Goal: Check status: Check status

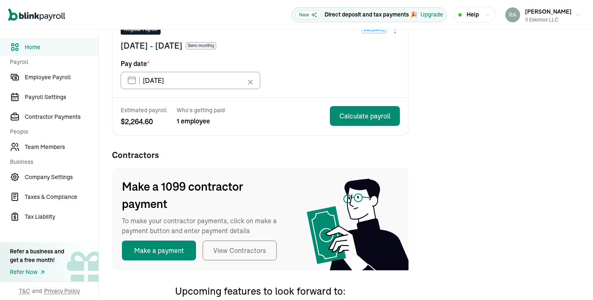
scroll to position [229, 0]
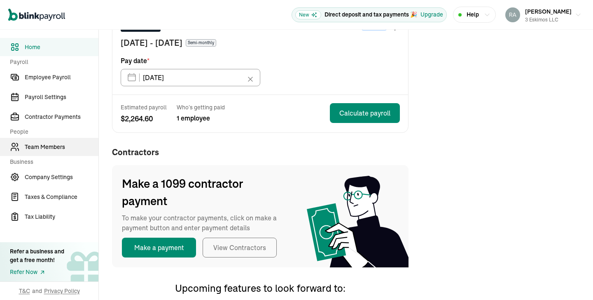
click at [40, 148] on span "Team Members" at bounding box center [62, 147] width 74 height 9
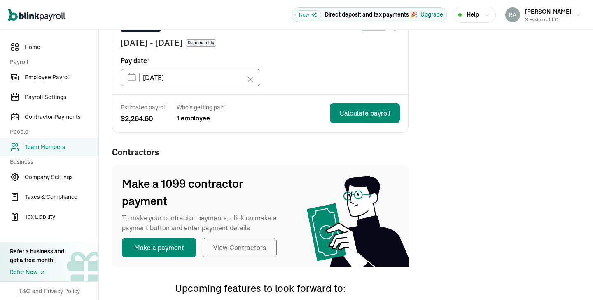
scroll to position [12, 0]
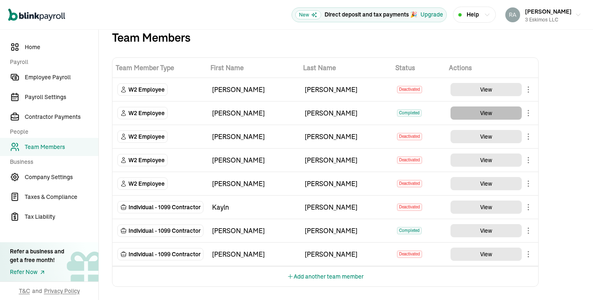
click at [488, 115] on button "View" at bounding box center [486, 112] width 71 height 13
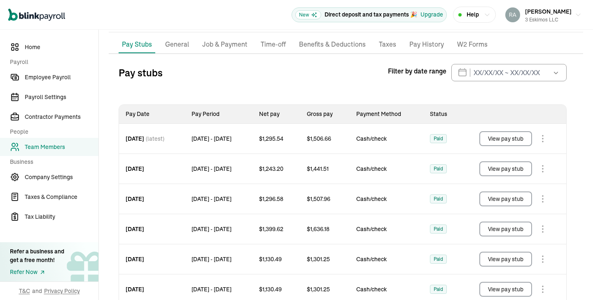
scroll to position [66, 0]
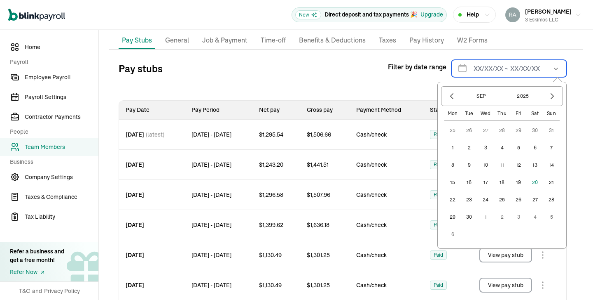
click at [514, 66] on input "text" at bounding box center [509, 68] width 115 height 17
click at [453, 94] on icon "button" at bounding box center [452, 96] width 2 height 5
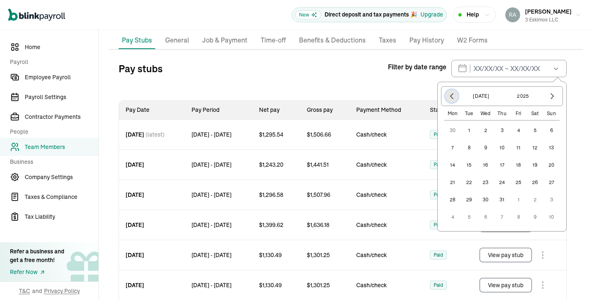
click at [453, 94] on icon "button" at bounding box center [452, 96] width 2 height 5
click at [469, 130] on button "1" at bounding box center [469, 130] width 16 height 16
click at [552, 96] on icon "button" at bounding box center [553, 96] width 8 height 8
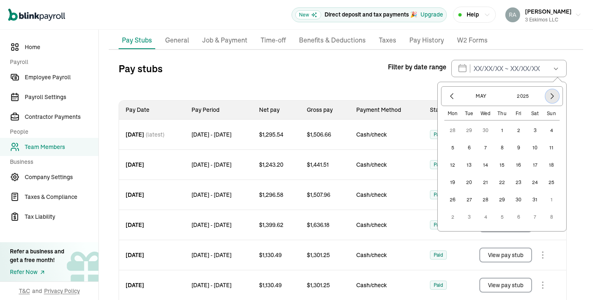
click at [552, 96] on icon "button" at bounding box center [553, 96] width 8 height 8
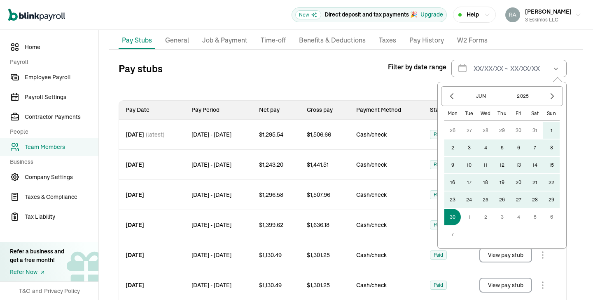
click at [456, 217] on button "30" at bounding box center [453, 217] width 16 height 16
type input "[DATE] ~ [DATE]"
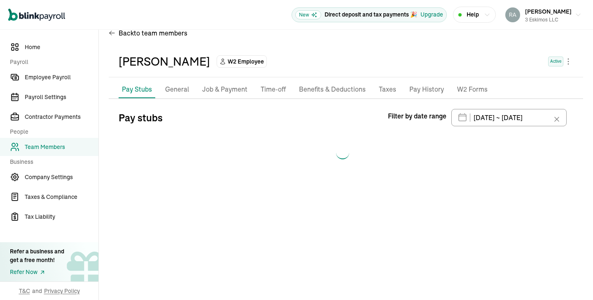
scroll to position [0, 0]
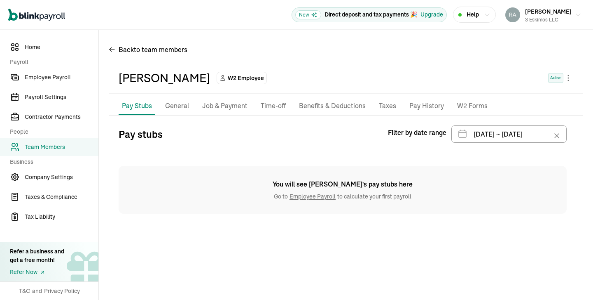
click at [312, 197] on link "Employee Payroll" at bounding box center [312, 195] width 49 height 7
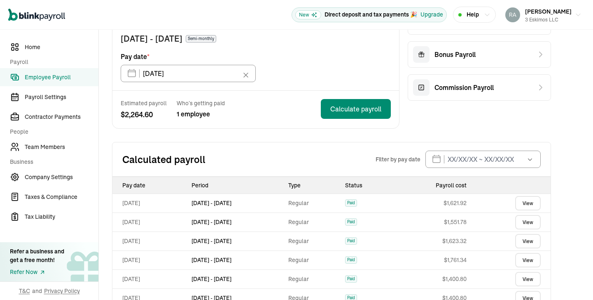
scroll to position [228, 0]
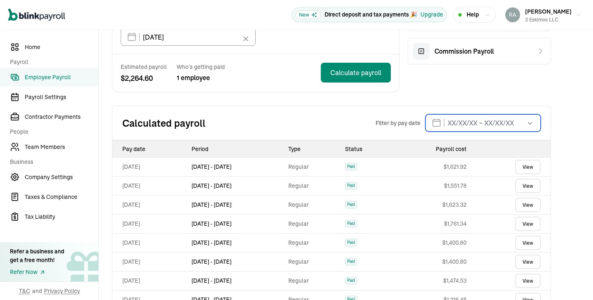
click at [481, 123] on input "text" at bounding box center [483, 122] width 115 height 17
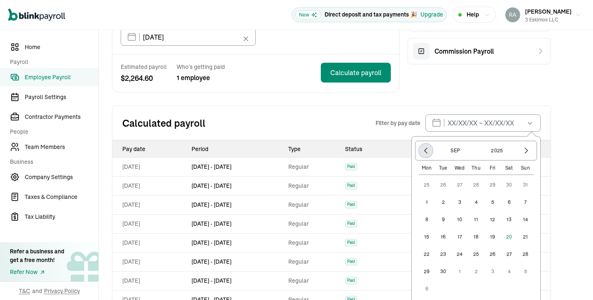
click at [426, 150] on icon "button" at bounding box center [426, 150] width 8 height 8
click at [426, 152] on icon "button" at bounding box center [426, 150] width 8 height 8
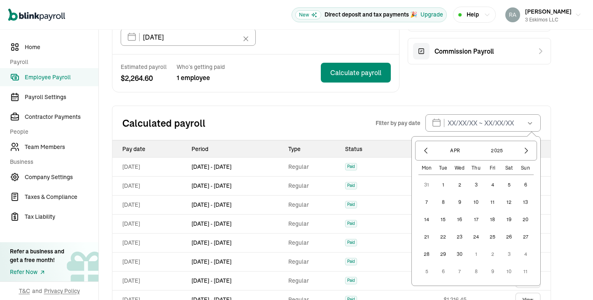
click at [443, 187] on button "1" at bounding box center [443, 184] width 16 height 16
click at [525, 152] on icon "button" at bounding box center [526, 150] width 2 height 5
click at [425, 186] on button "30" at bounding box center [427, 184] width 16 height 16
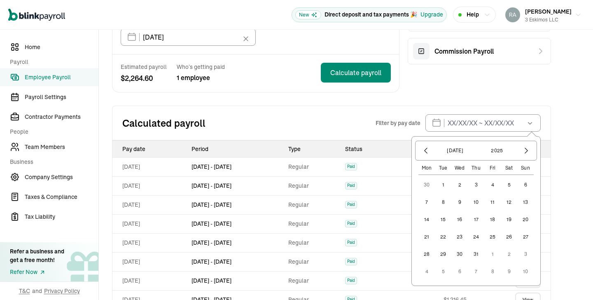
type input "[DATE] ~ [DATE]"
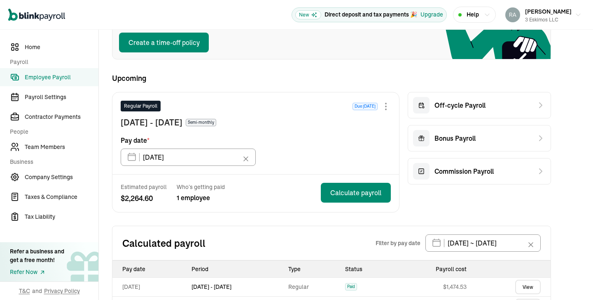
scroll to position [211, 0]
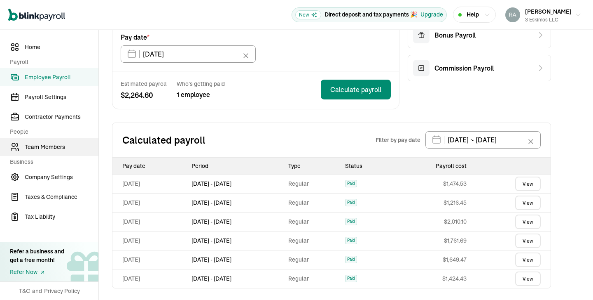
click at [46, 147] on span "Team Members" at bounding box center [62, 147] width 74 height 9
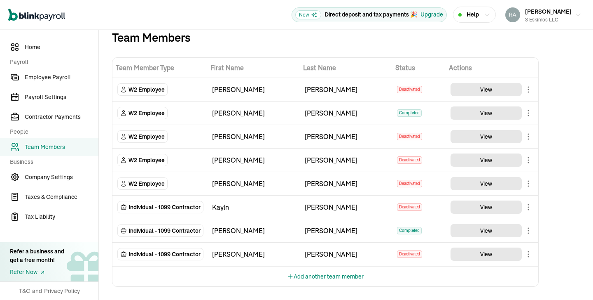
scroll to position [12, 0]
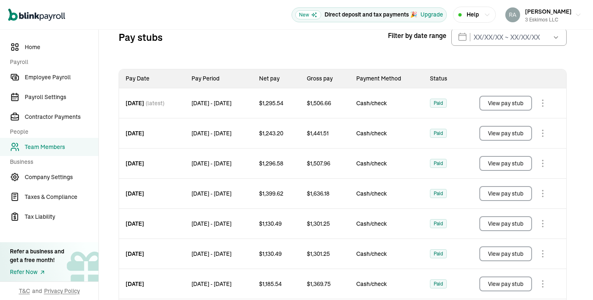
scroll to position [97, 0]
click at [497, 39] on input "text" at bounding box center [509, 36] width 115 height 17
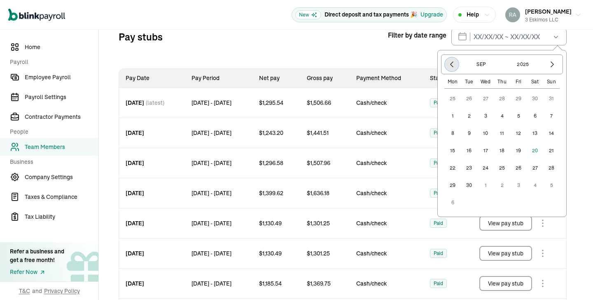
click at [451, 64] on icon "button" at bounding box center [452, 64] width 2 height 5
click at [450, 68] on icon "button" at bounding box center [452, 64] width 8 height 8
click at [448, 67] on icon "button" at bounding box center [452, 64] width 8 height 8
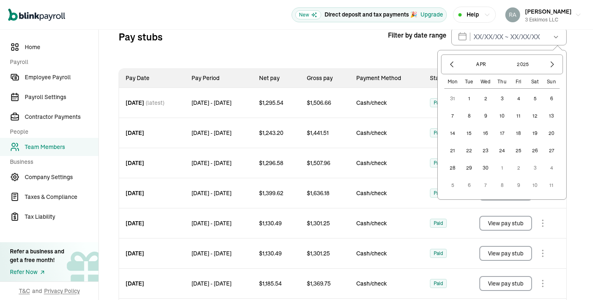
click at [468, 98] on button "1" at bounding box center [469, 98] width 16 height 16
click at [553, 64] on icon "button" at bounding box center [552, 64] width 2 height 5
click at [453, 98] on button "30" at bounding box center [453, 98] width 16 height 16
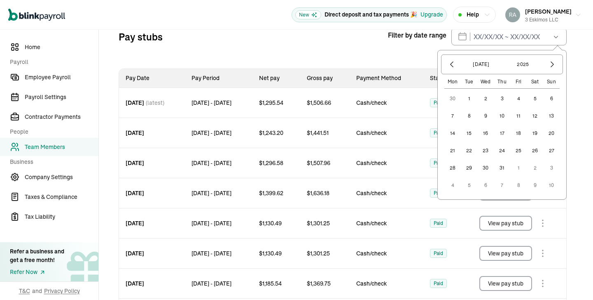
type input "[DATE] ~ [DATE]"
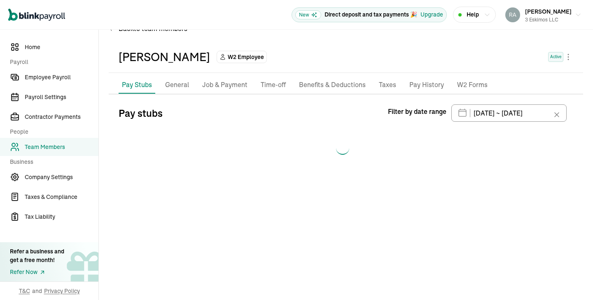
scroll to position [0, 0]
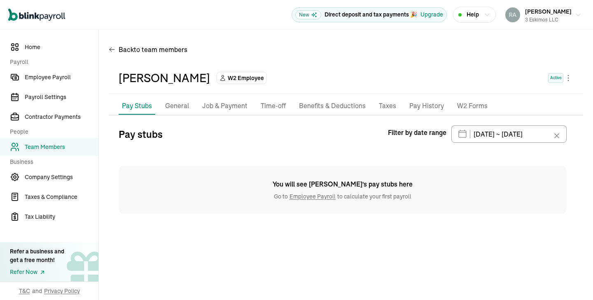
click at [174, 111] on p "General" at bounding box center [177, 106] width 24 height 11
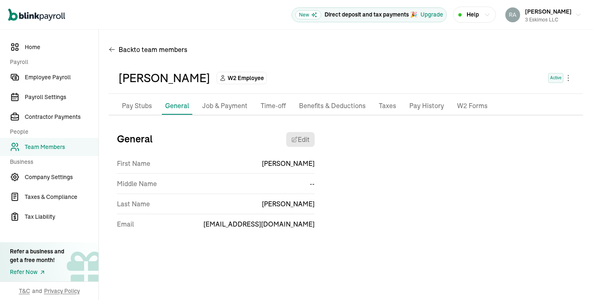
click at [136, 107] on p "Pay Stubs" at bounding box center [137, 106] width 30 height 11
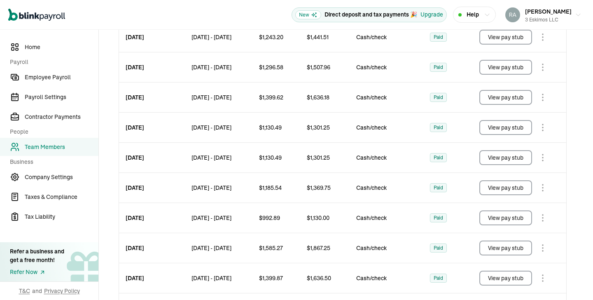
scroll to position [193, 0]
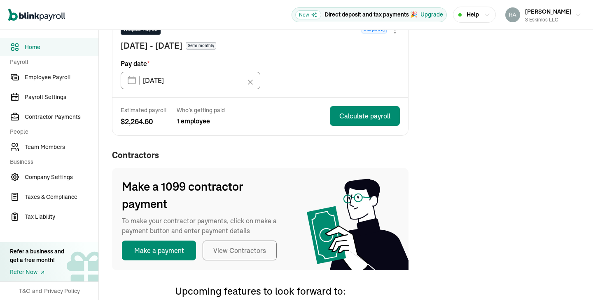
scroll to position [229, 0]
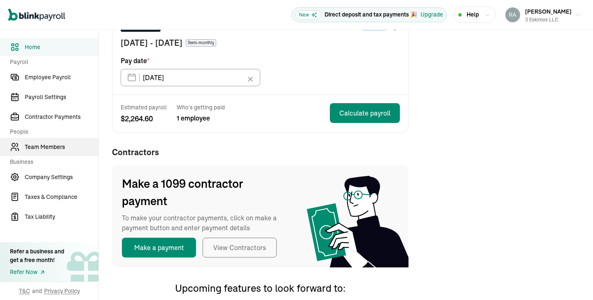
click at [40, 148] on span "Team Members" at bounding box center [62, 147] width 74 height 9
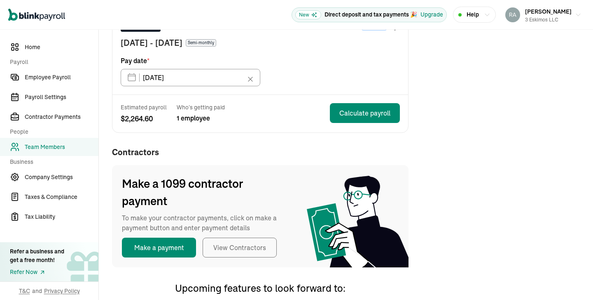
scroll to position [12, 0]
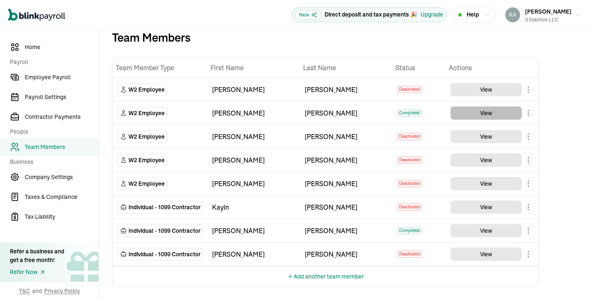
click at [488, 115] on button "View" at bounding box center [486, 112] width 71 height 13
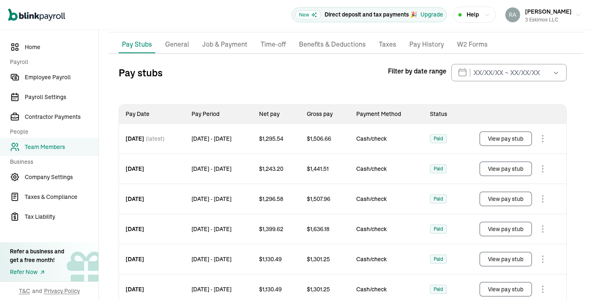
scroll to position [66, 0]
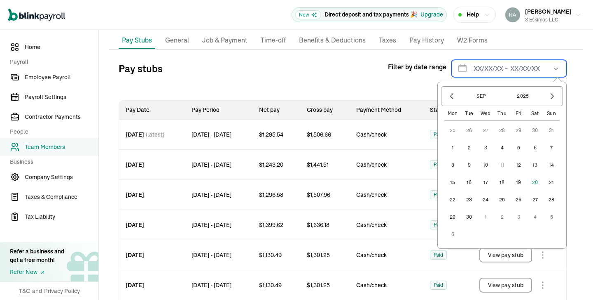
click at [514, 66] on input "text" at bounding box center [509, 68] width 115 height 17
click at [453, 94] on icon "button" at bounding box center [452, 96] width 2 height 5
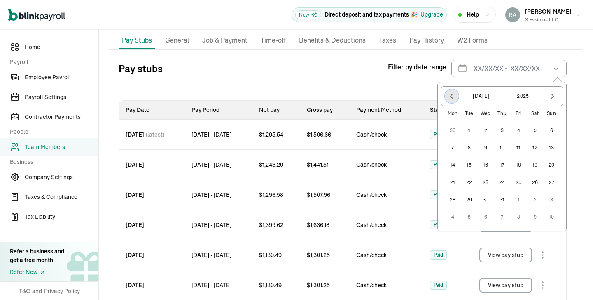
click at [453, 94] on icon "button" at bounding box center [452, 96] width 2 height 5
click at [469, 130] on button "1" at bounding box center [469, 130] width 16 height 16
click at [552, 96] on icon "button" at bounding box center [553, 96] width 8 height 8
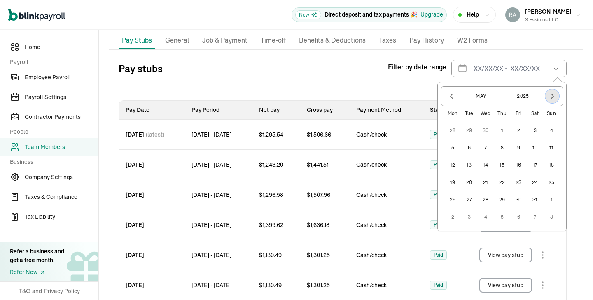
click at [552, 96] on icon "button" at bounding box center [553, 96] width 8 height 8
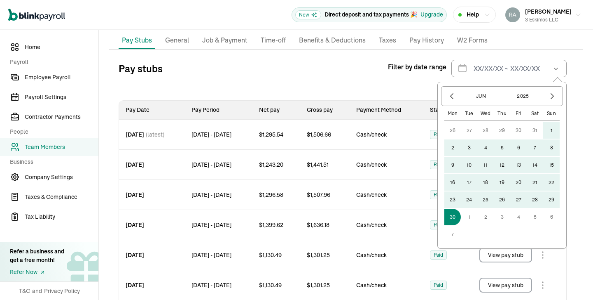
click at [456, 217] on button "30" at bounding box center [453, 217] width 16 height 16
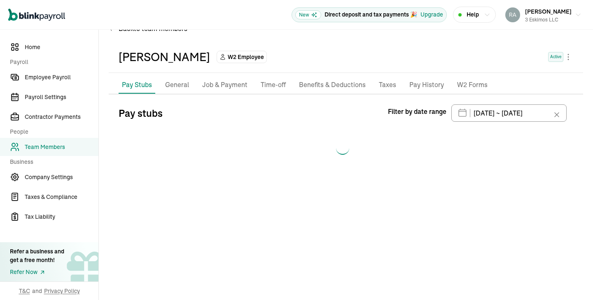
type input "[DATE] ~ [DATE]"
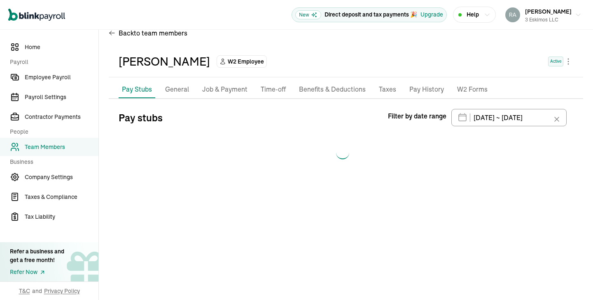
scroll to position [0, 0]
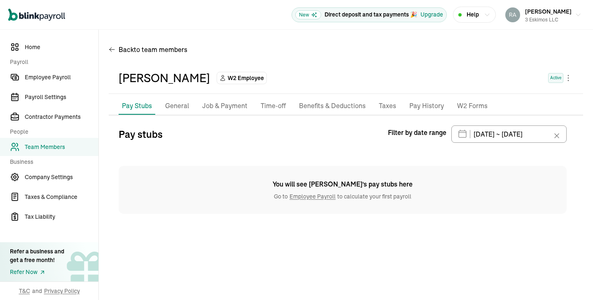
click at [312, 197] on link "Employee Payroll" at bounding box center [312, 195] width 49 height 7
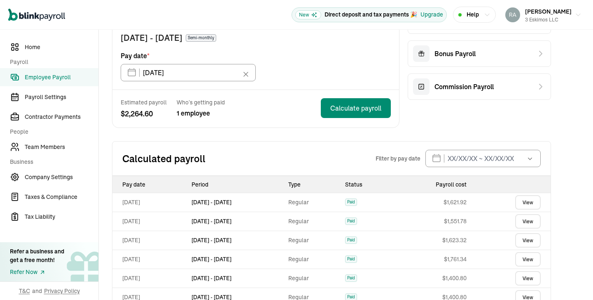
scroll to position [228, 0]
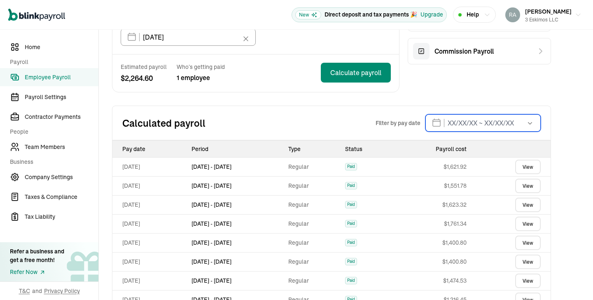
click at [481, 123] on input "text" at bounding box center [483, 122] width 115 height 17
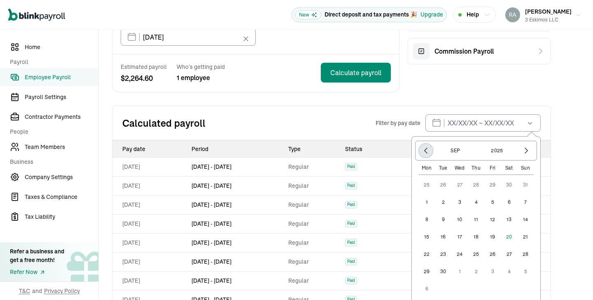
click at [426, 150] on icon "button" at bounding box center [426, 150] width 8 height 8
click at [426, 152] on icon "button" at bounding box center [426, 150] width 8 height 8
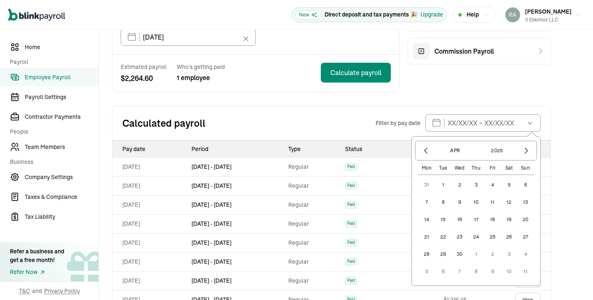
click at [443, 187] on button "1" at bounding box center [443, 184] width 16 height 16
click at [525, 152] on icon "button" at bounding box center [526, 150] width 2 height 5
click at [425, 186] on button "30" at bounding box center [427, 184] width 16 height 16
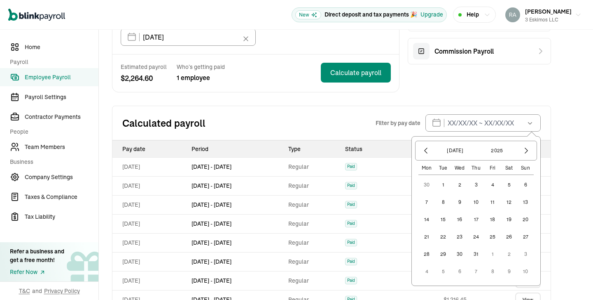
type input "[DATE] ~ [DATE]"
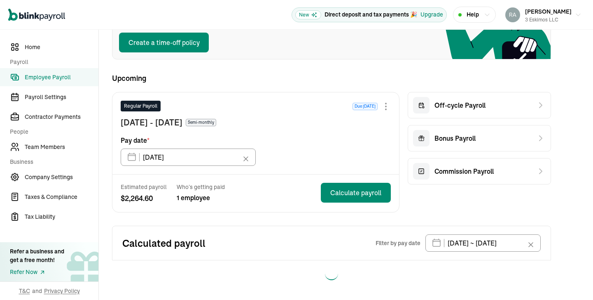
scroll to position [211, 0]
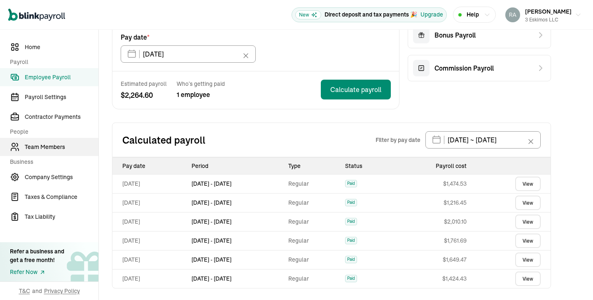
click at [46, 147] on span "Team Members" at bounding box center [62, 147] width 74 height 9
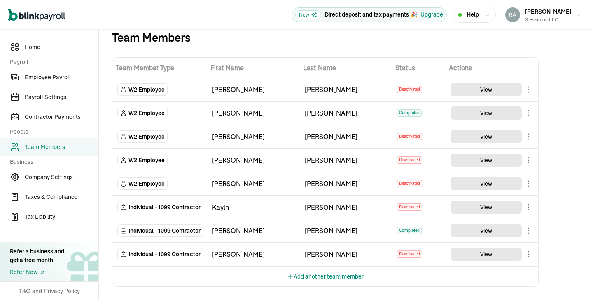
scroll to position [12, 0]
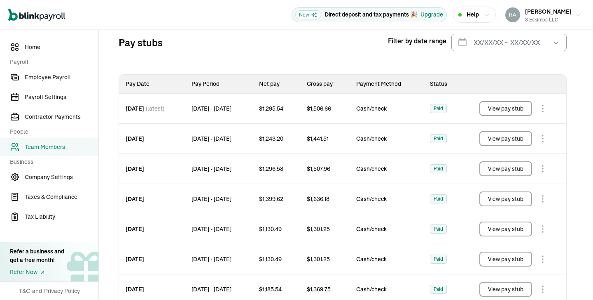
scroll to position [97, 0]
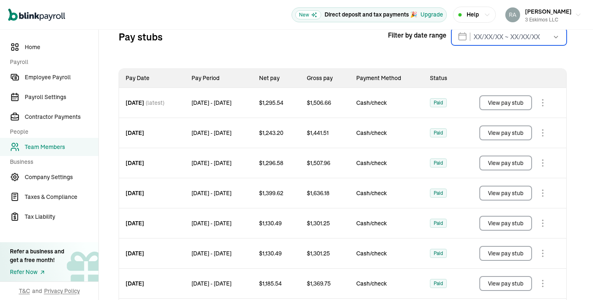
click at [497, 39] on input "text" at bounding box center [509, 36] width 115 height 17
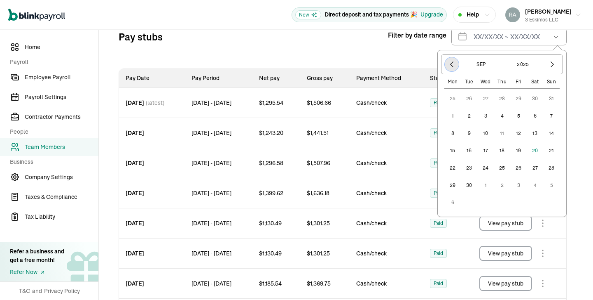
click at [451, 64] on icon "button" at bounding box center [452, 64] width 2 height 5
click at [450, 68] on icon "button" at bounding box center [452, 64] width 8 height 8
click at [448, 67] on icon "button" at bounding box center [452, 64] width 8 height 8
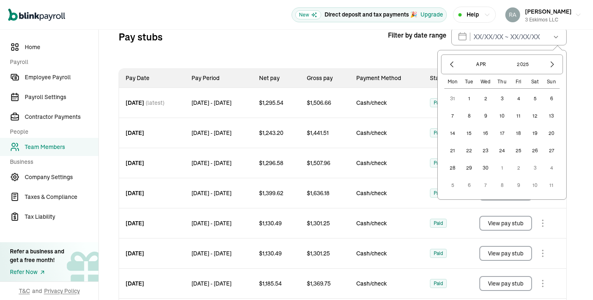
click at [468, 98] on button "1" at bounding box center [469, 98] width 16 height 16
click at [553, 64] on icon "button" at bounding box center [552, 64] width 2 height 5
click at [453, 98] on button "30" at bounding box center [453, 98] width 16 height 16
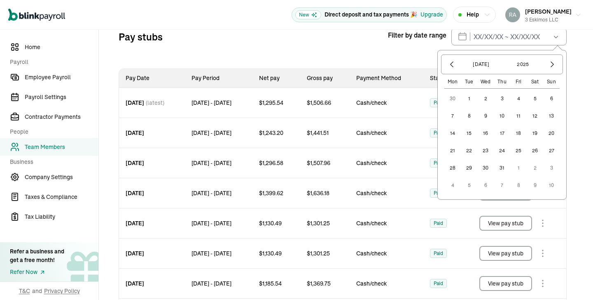
type input "[DATE] ~ [DATE]"
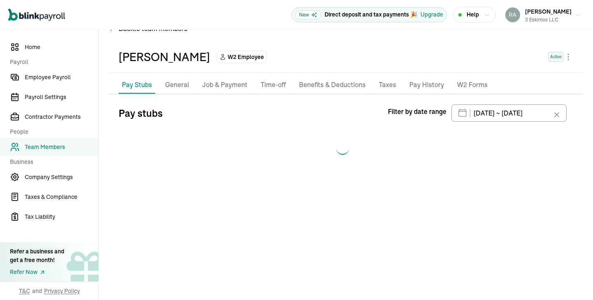
scroll to position [0, 0]
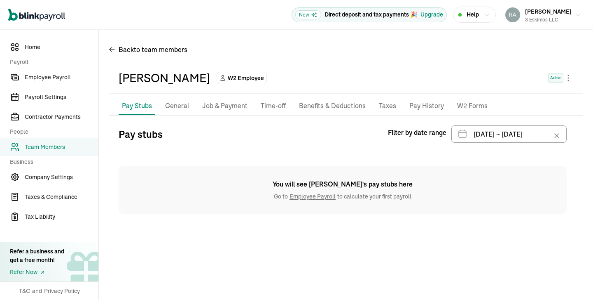
click at [174, 111] on p "General" at bounding box center [177, 106] width 24 height 11
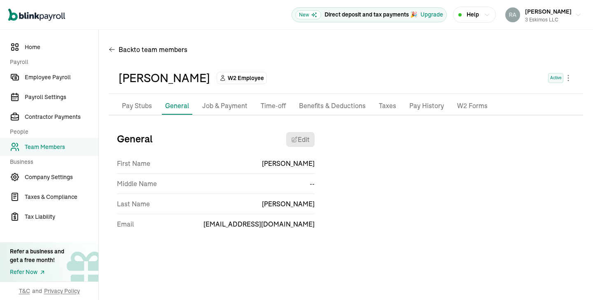
click at [136, 107] on p "Pay Stubs" at bounding box center [137, 106] width 30 height 11
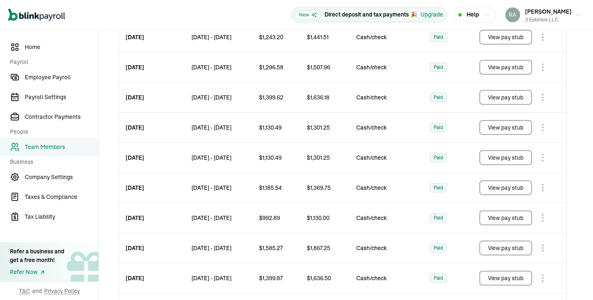
scroll to position [193, 0]
